Goal: Communication & Community: Answer question/provide support

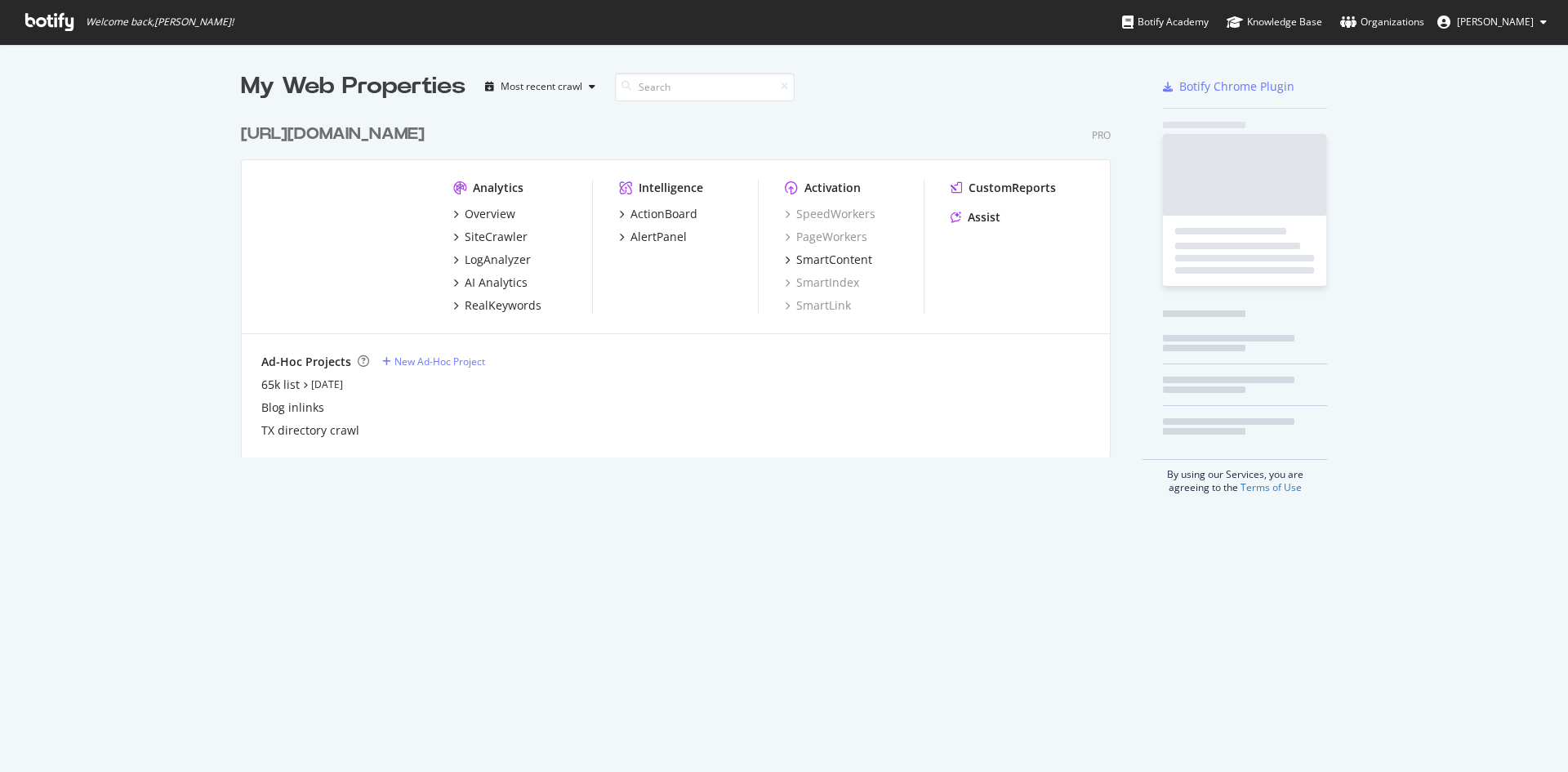
scroll to position [342, 870]
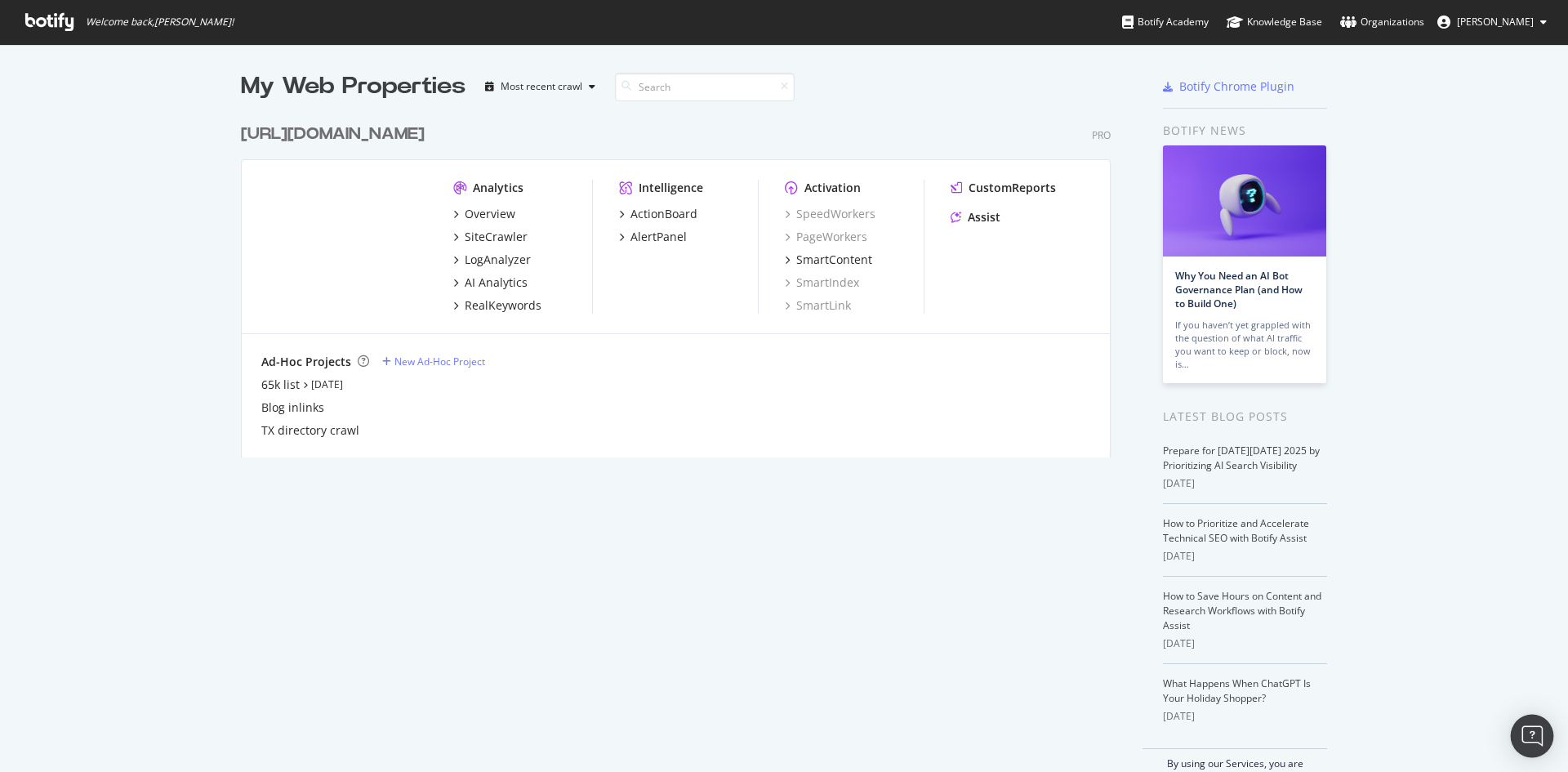
click at [1541, 742] on img "Open Intercom Messenger" at bounding box center [1532, 736] width 21 height 21
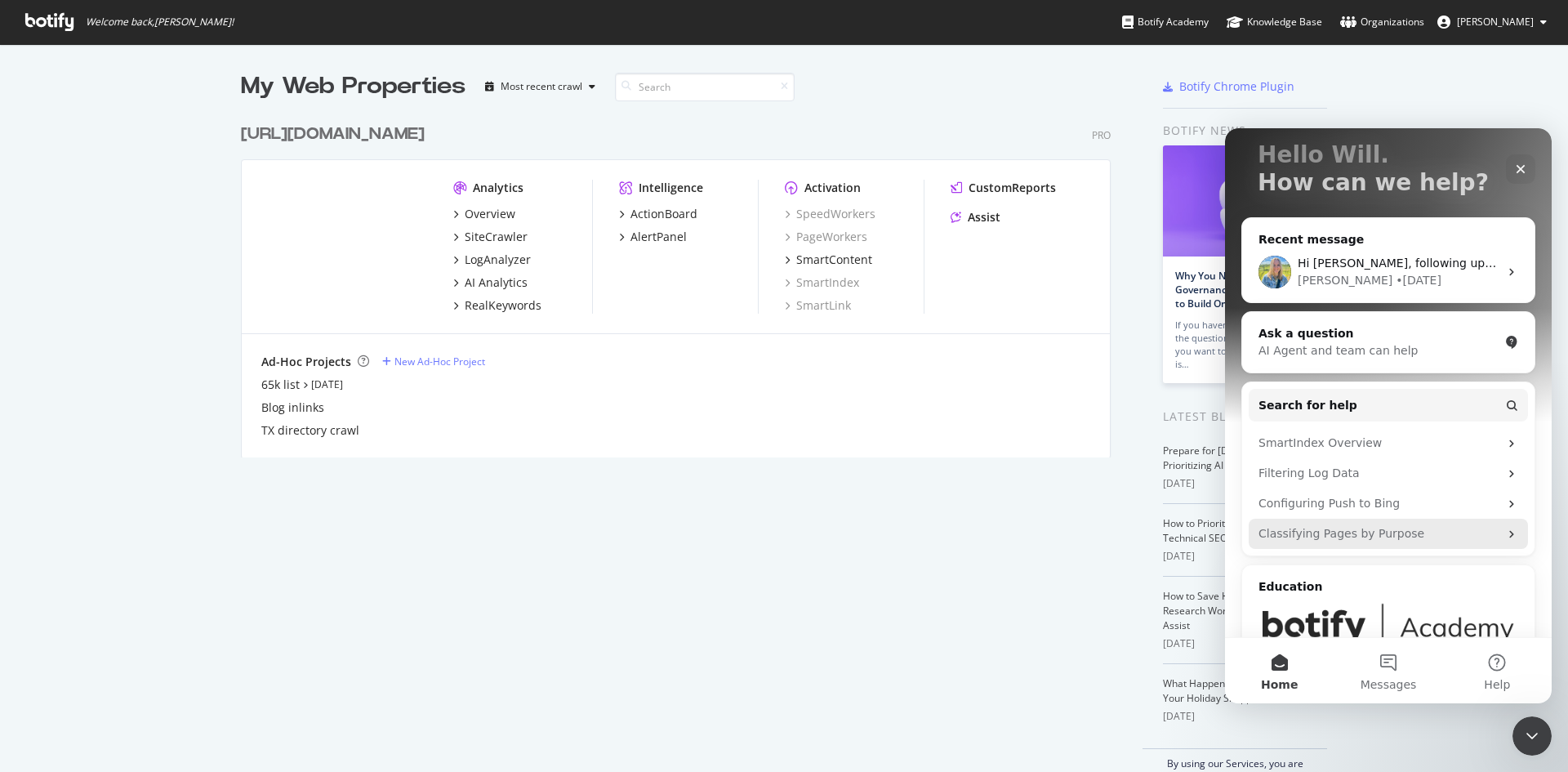
scroll to position [183, 0]
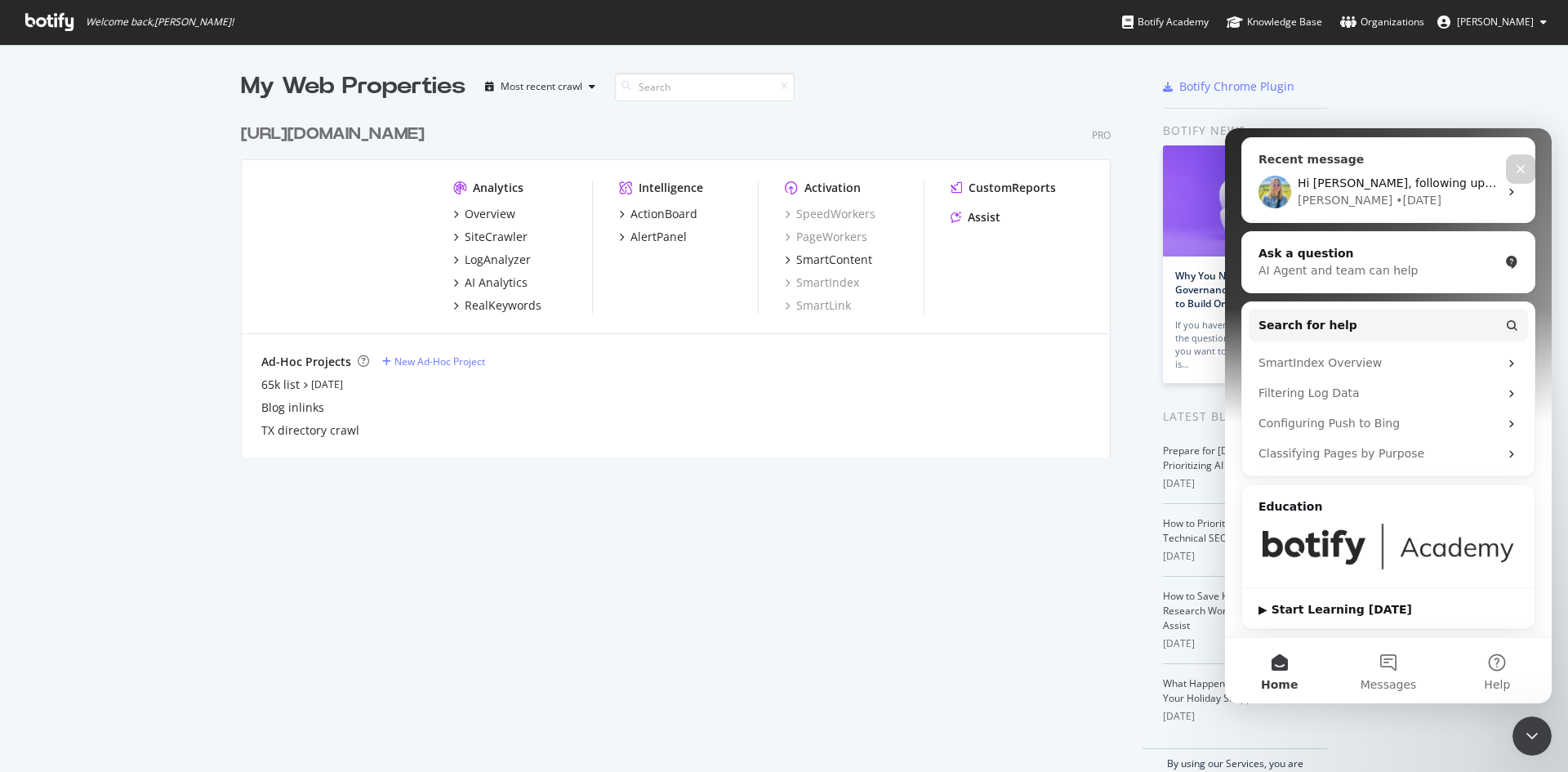
click at [1378, 191] on div "Hi Will, following up with another possible solution as we wait to hear back fr…" at bounding box center [1399, 184] width 201 height 17
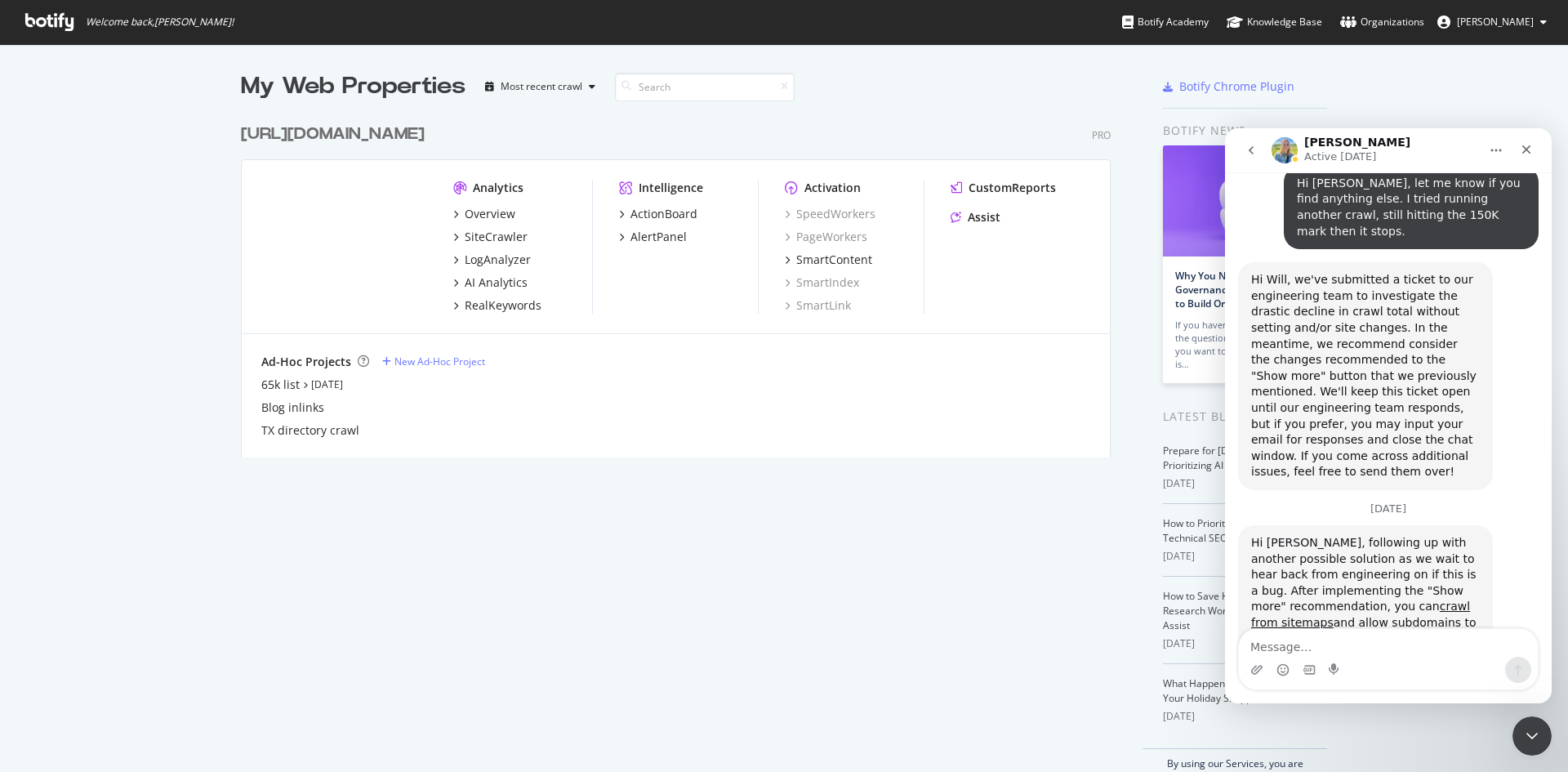
scroll to position [2774, 0]
click at [1532, 155] on icon "Close" at bounding box center [1527, 150] width 14 height 14
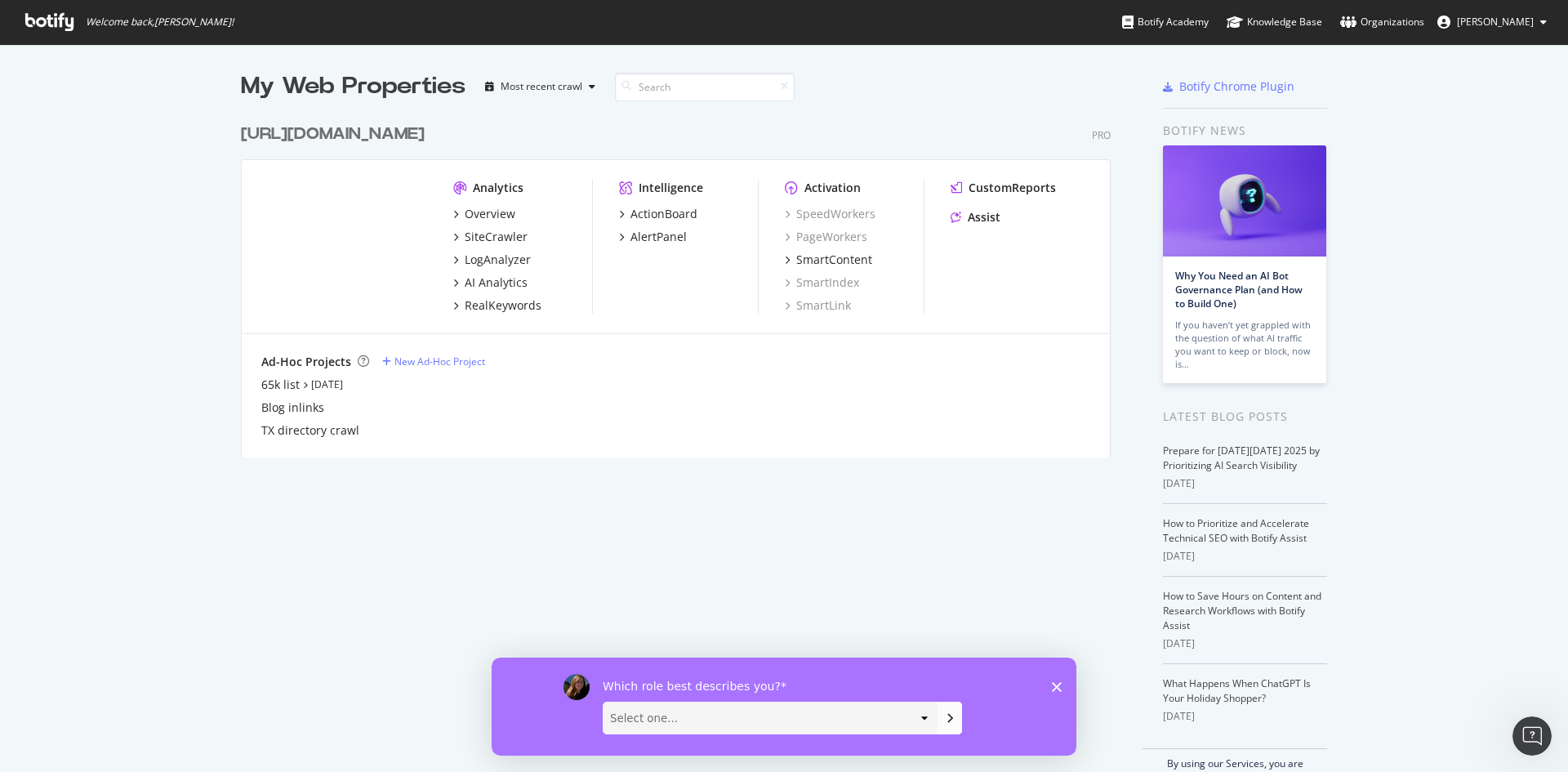
scroll to position [38, 0]
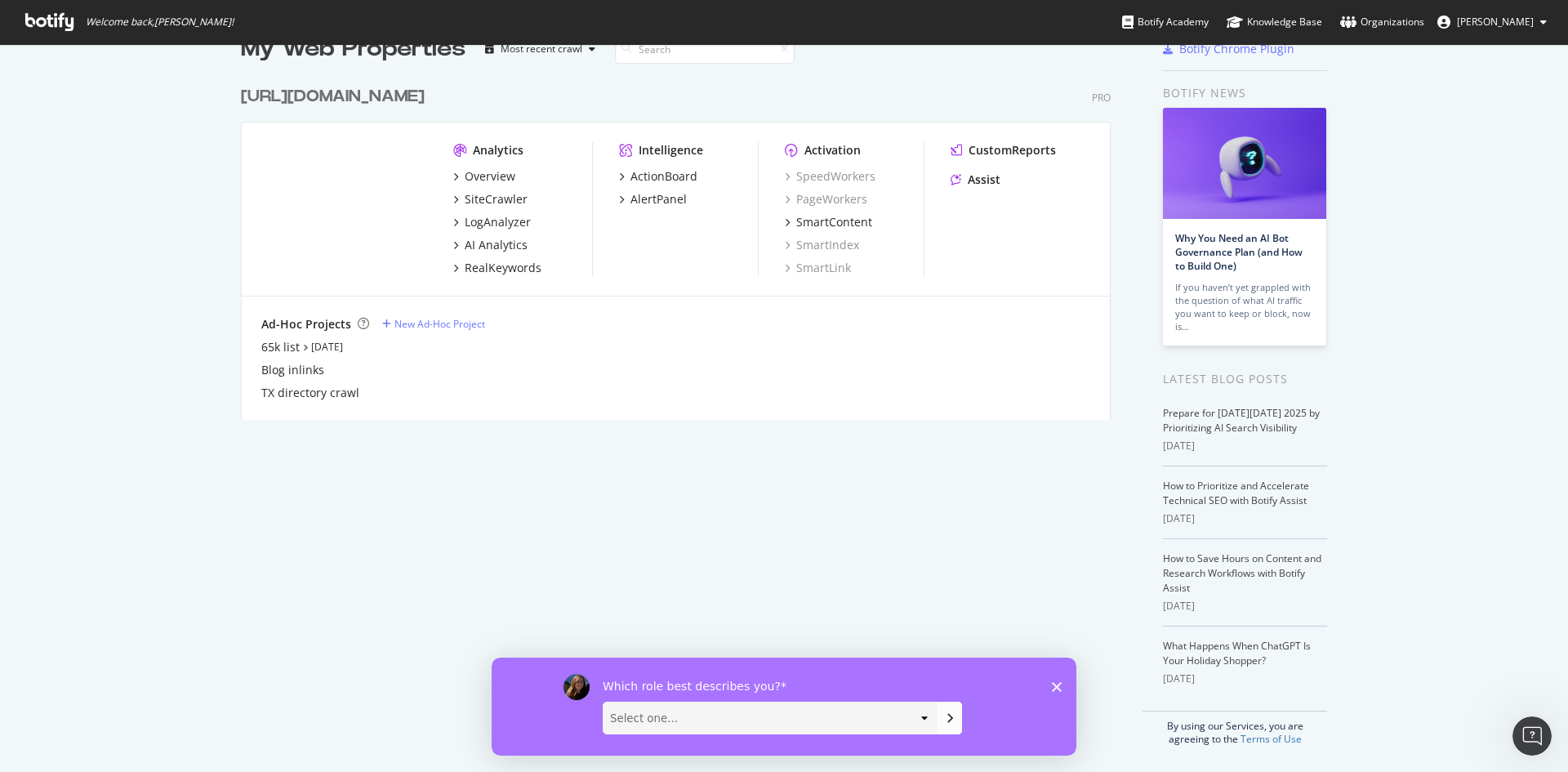
click at [1058, 691] on div "Which role best describes you? Select one... Analyst/BI C-level Leadership Cont…" at bounding box center [784, 705] width 584 height 98
